Goal: Task Accomplishment & Management: Manage account settings

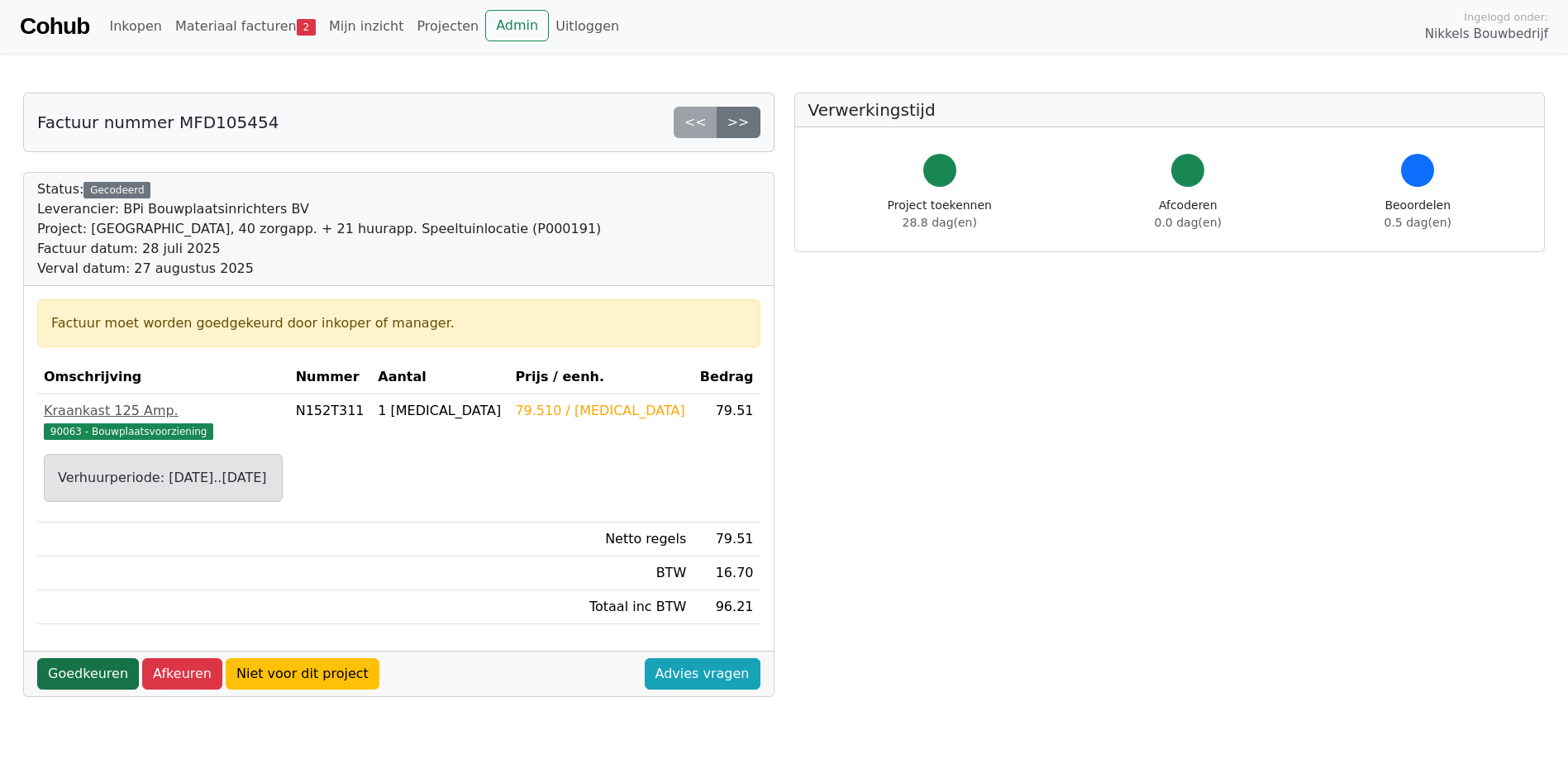
click at [112, 671] on link "Goedkeuren" at bounding box center [88, 673] width 102 height 31
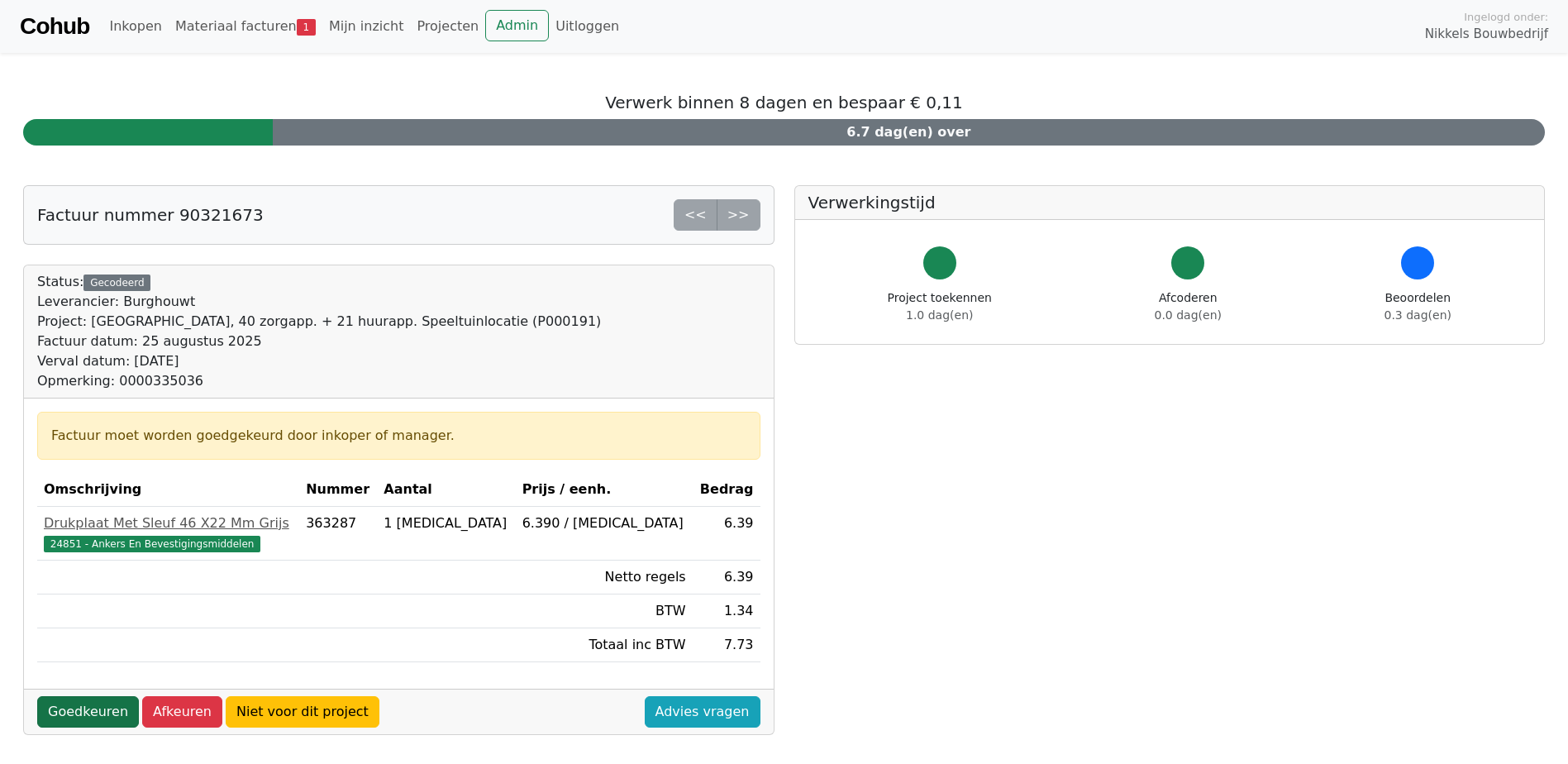
click at [85, 714] on link "Goedkeuren" at bounding box center [88, 711] width 102 height 31
